Goal: Information Seeking & Learning: Understand process/instructions

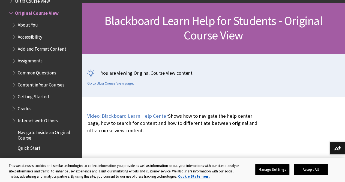
scroll to position [39, 0]
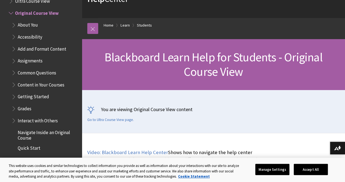
click at [34, 108] on span "Grades" at bounding box center [44, 108] width 67 height 9
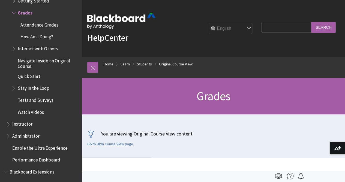
click at [46, 37] on span "How Am I Doing?" at bounding box center [36, 35] width 33 height 7
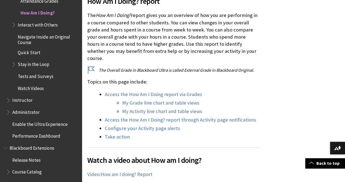
scroll to position [190, 0]
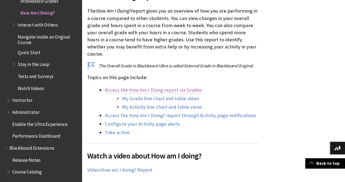
click at [162, 87] on link "Access the How Am I Doing report via Grades" at bounding box center [154, 90] width 98 height 7
